Goal: Information Seeking & Learning: Understand process/instructions

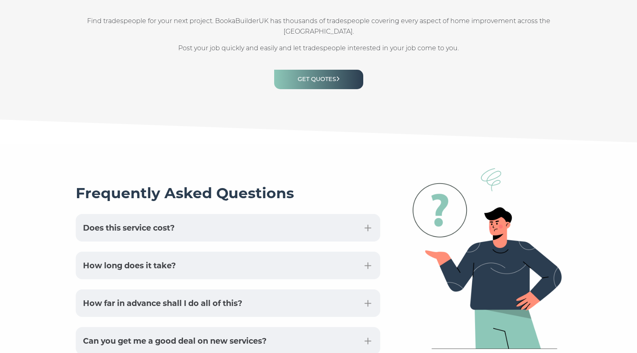
scroll to position [1857, 0]
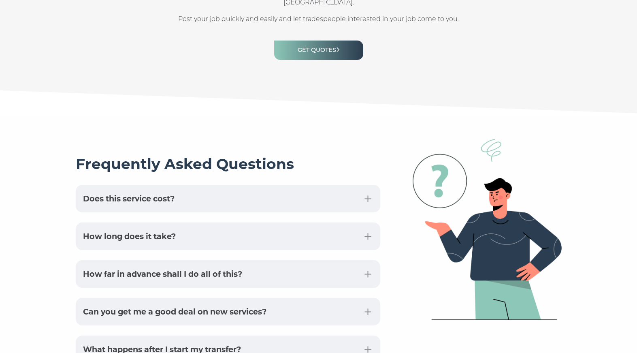
click at [325, 262] on button "How far in advance shall I do all of this?" at bounding box center [228, 274] width 305 height 28
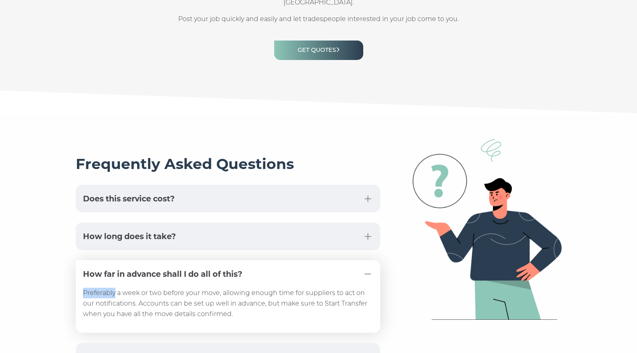
click at [325, 262] on div "Preferably a week or two before your move, allowing enough time for suppliers t…" at bounding box center [228, 296] width 305 height 73
click at [298, 226] on button "How long does it take?" at bounding box center [228, 236] width 305 height 28
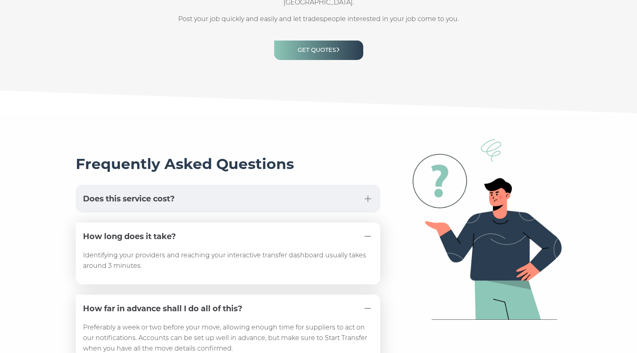
click at [258, 192] on div "Frequently Asked Questions Does this service cost? The TransferMyBills service …" at bounding box center [228, 336] width 337 height 395
click at [256, 185] on button "Does this service cost?" at bounding box center [228, 199] width 305 height 28
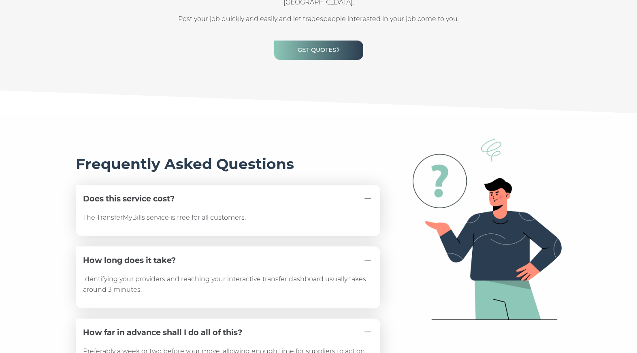
click at [256, 185] on div "The TransferMyBills service is free for all customers." at bounding box center [228, 210] width 305 height 51
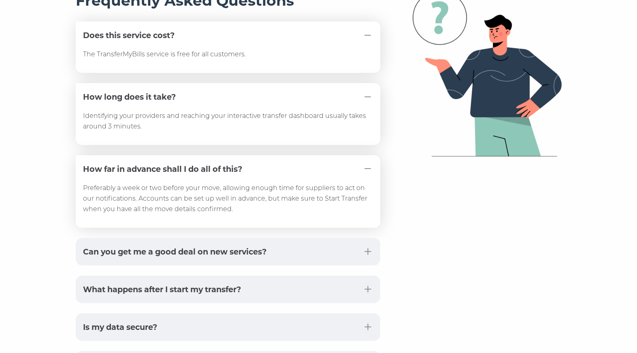
click at [240, 275] on button "What happens after I start my transfer?" at bounding box center [228, 289] width 305 height 28
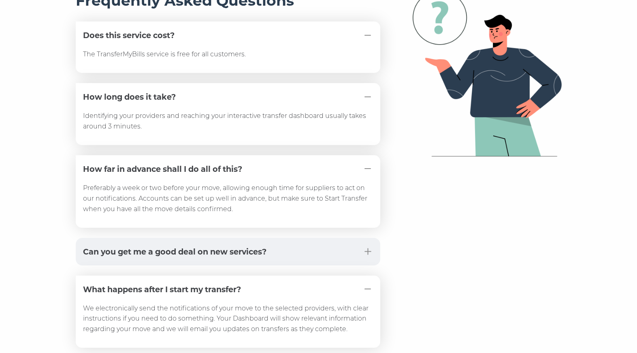
click at [235, 238] on button "Can you get me a good deal on new services?" at bounding box center [228, 252] width 305 height 28
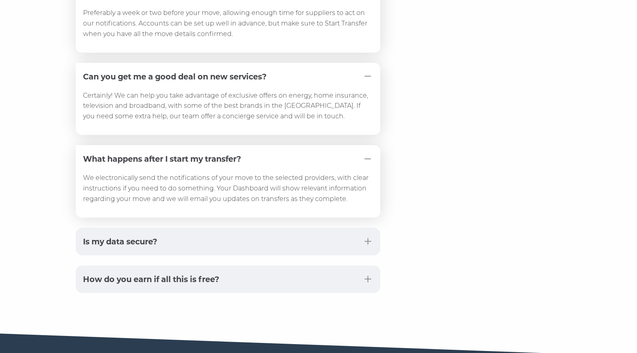
scroll to position [2221, 0]
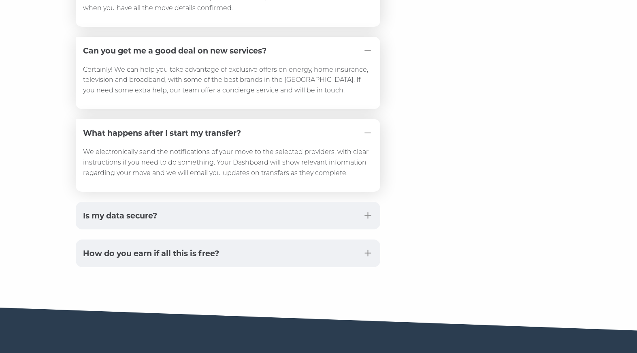
click at [235, 239] on button "How do you earn if all this is free?" at bounding box center [228, 253] width 305 height 28
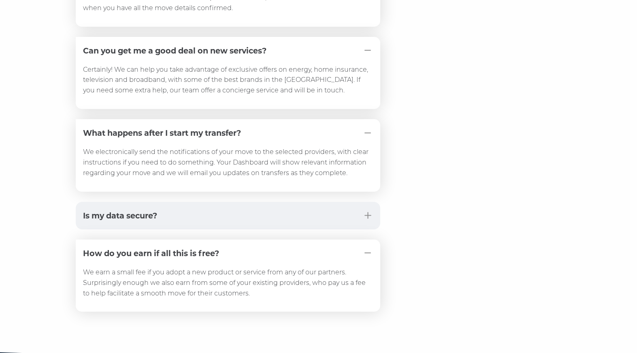
click at [211, 202] on button "Is my data secure?" at bounding box center [228, 216] width 305 height 28
